Goal: Task Accomplishment & Management: Manage account settings

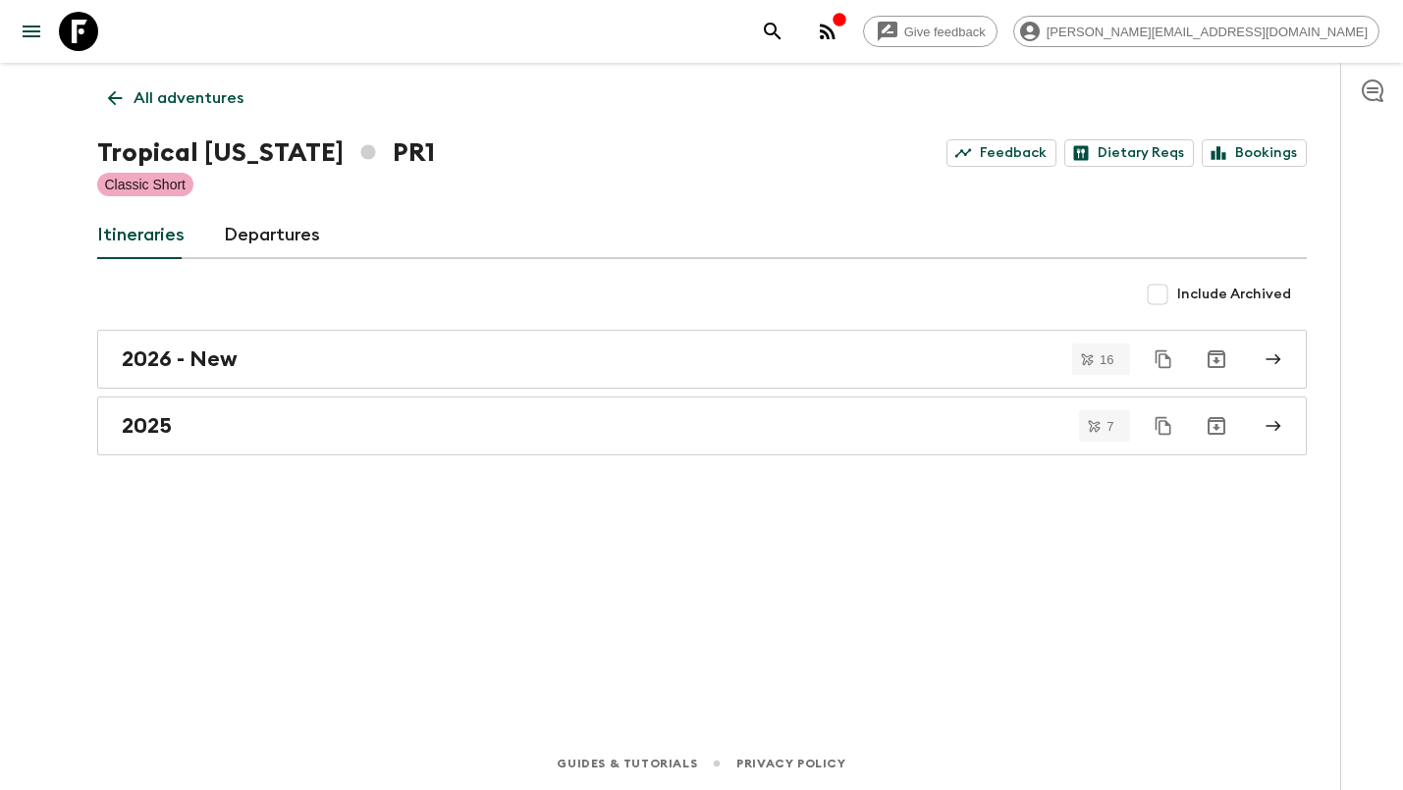
click at [1282, 168] on div "Tropical [US_STATE] PR1 Feedback Dietary Reqs Bookings" at bounding box center [701, 153] width 1209 height 39
click at [1278, 154] on link "Bookings" at bounding box center [1254, 152] width 105 height 27
click at [156, 94] on p "All adventures" at bounding box center [189, 98] width 110 height 24
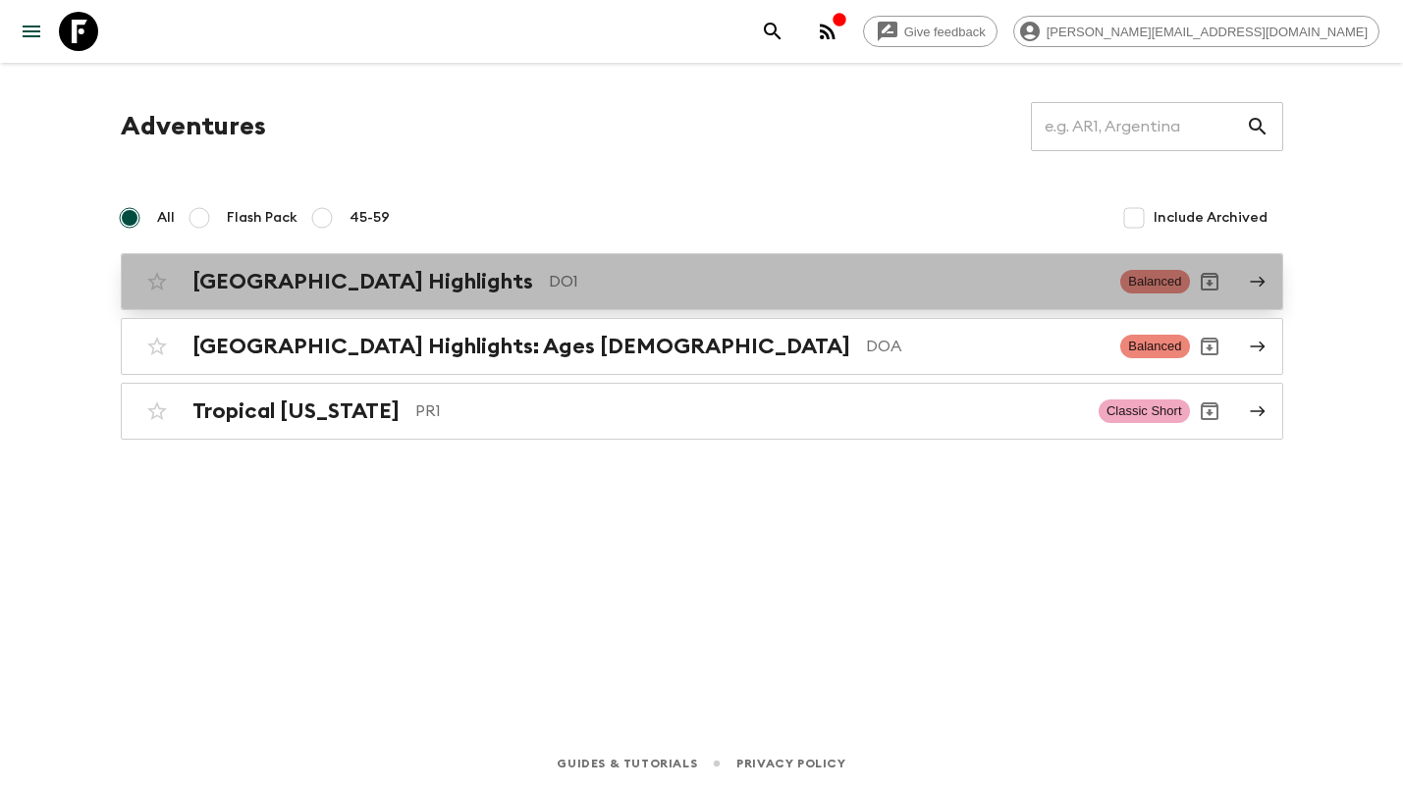
click at [339, 288] on h2 "[GEOGRAPHIC_DATA] Highlights" at bounding box center [362, 282] width 341 height 26
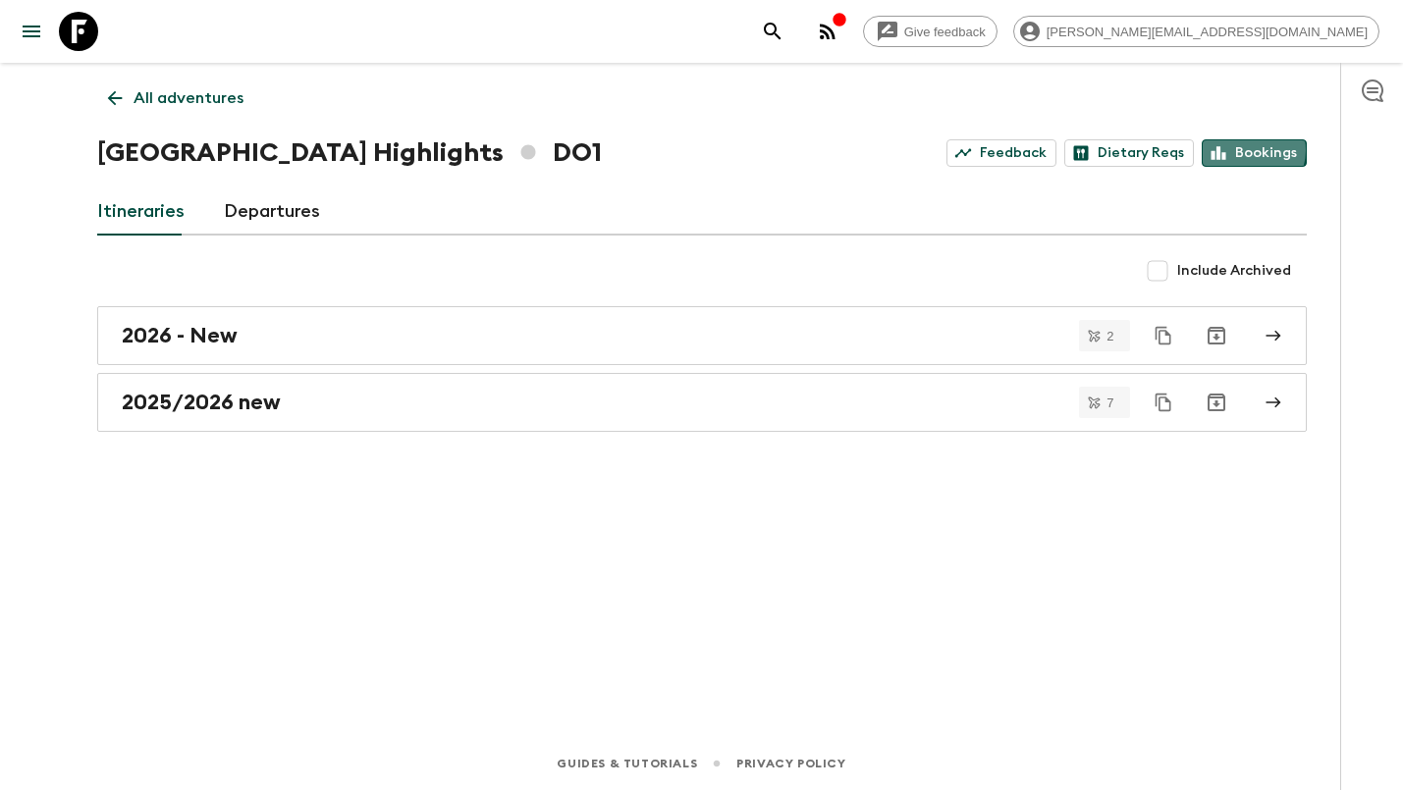
click at [1248, 150] on link "Bookings" at bounding box center [1254, 152] width 105 height 27
click at [179, 98] on p "All adventures" at bounding box center [189, 98] width 110 height 24
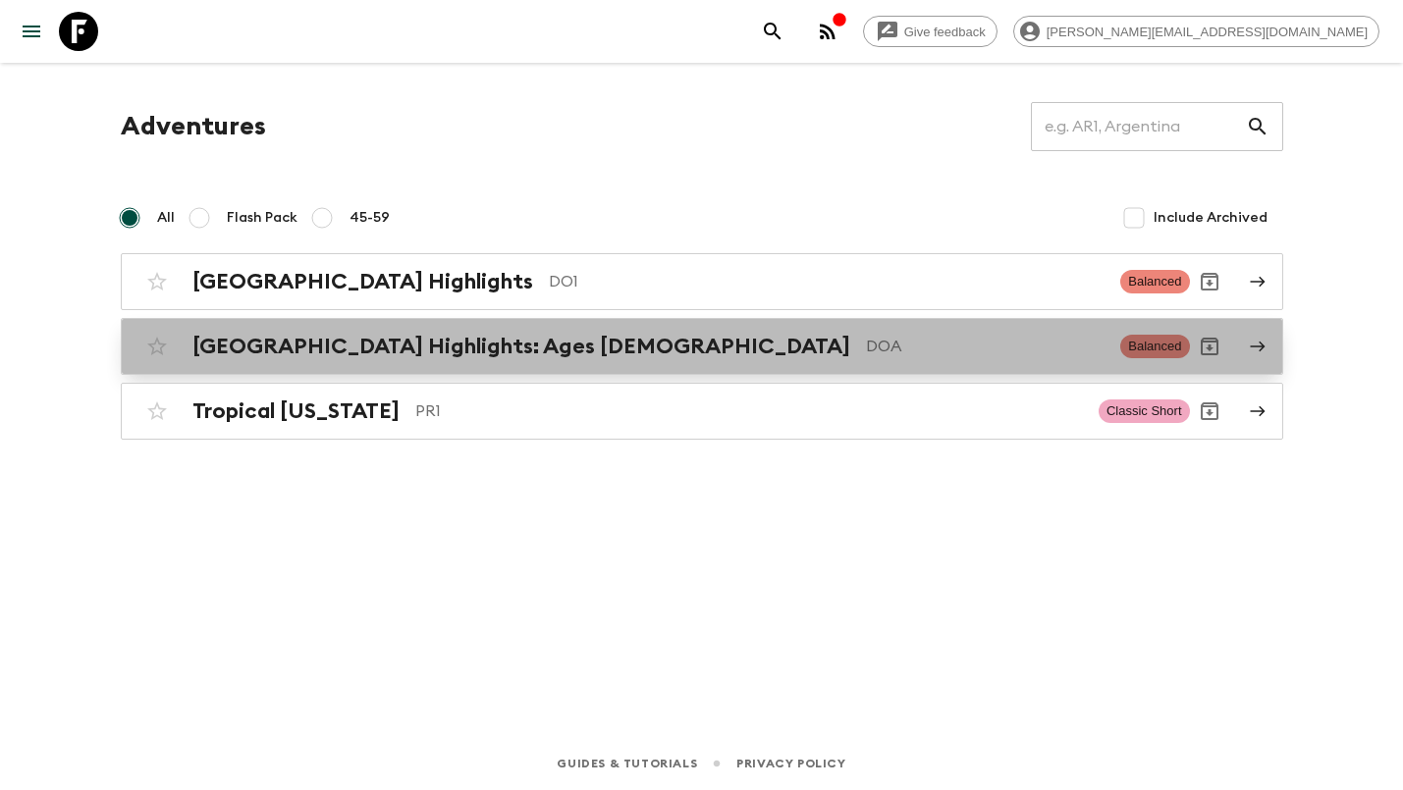
click at [294, 344] on h2 "[GEOGRAPHIC_DATA] Highlights: Ages [DEMOGRAPHIC_DATA]" at bounding box center [521, 347] width 658 height 26
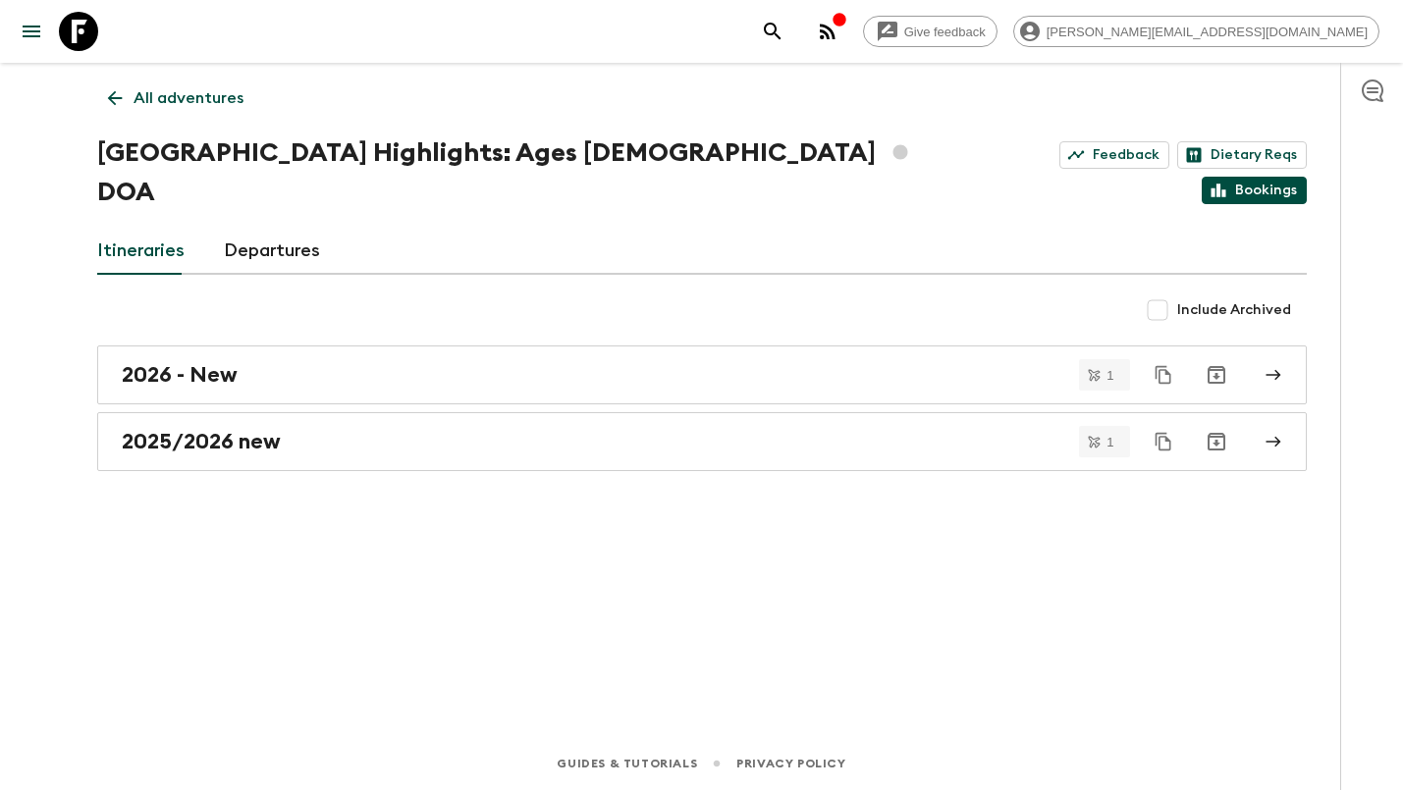
click at [1266, 177] on link "Bookings" at bounding box center [1254, 190] width 105 height 27
